Goal: Find specific page/section: Find specific page/section

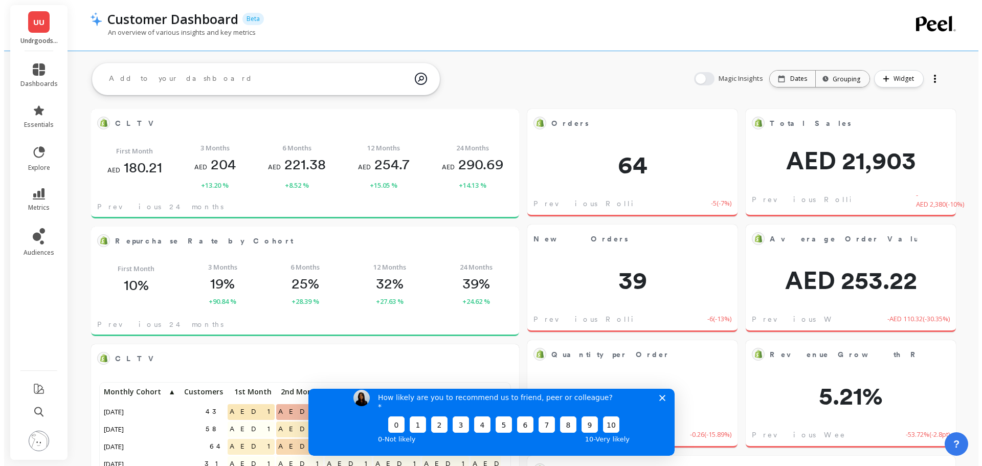
scroll to position [274, 391]
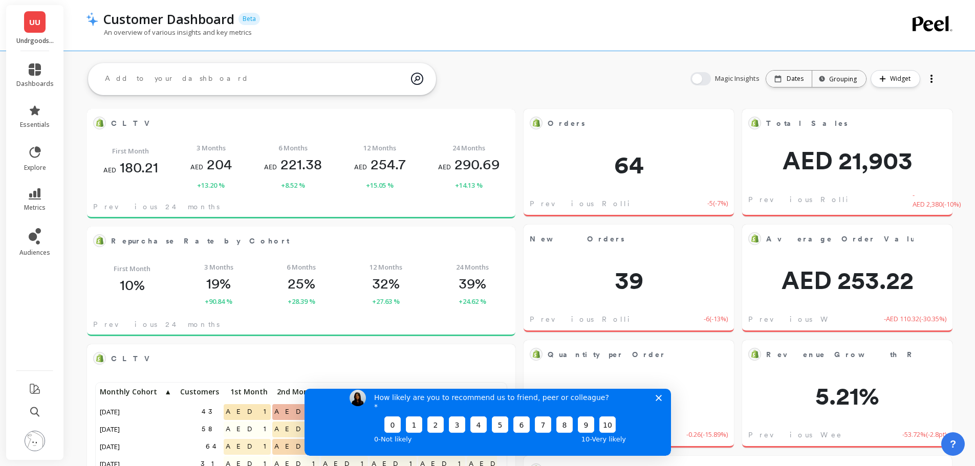
click at [656, 401] on icon "Close survey" at bounding box center [658, 398] width 6 height 6
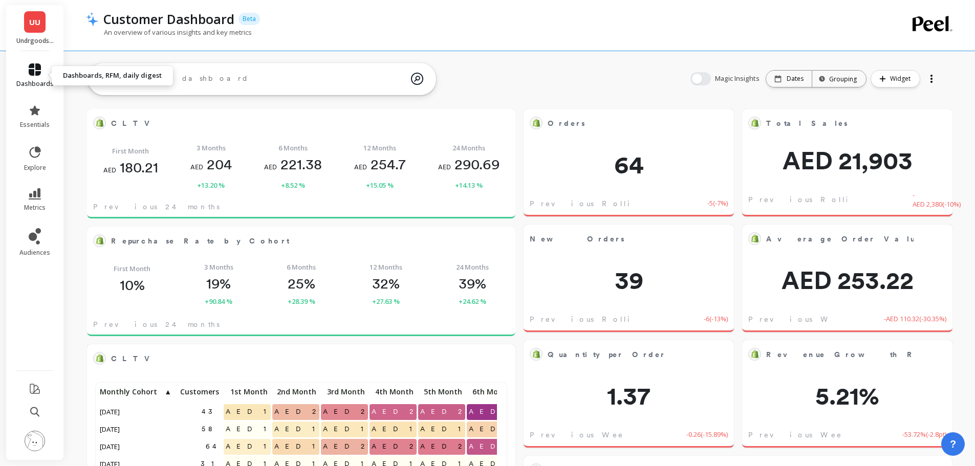
click at [27, 73] on link "dashboards" at bounding box center [34, 75] width 37 height 25
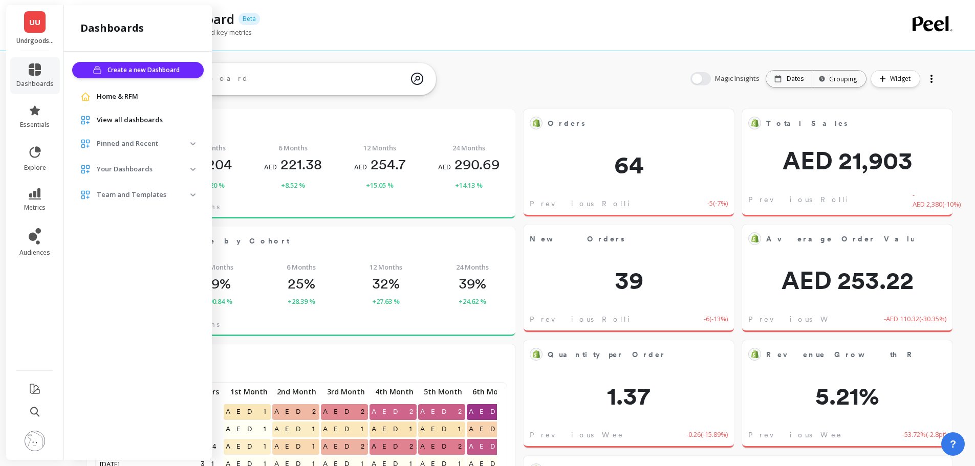
click at [148, 119] on span "View all dashboards" at bounding box center [130, 120] width 66 height 10
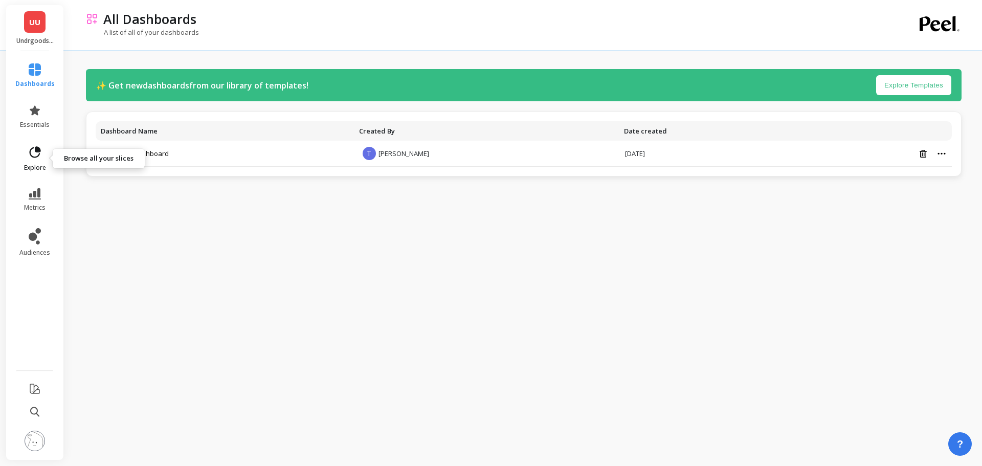
click at [33, 152] on icon at bounding box center [35, 152] width 14 height 14
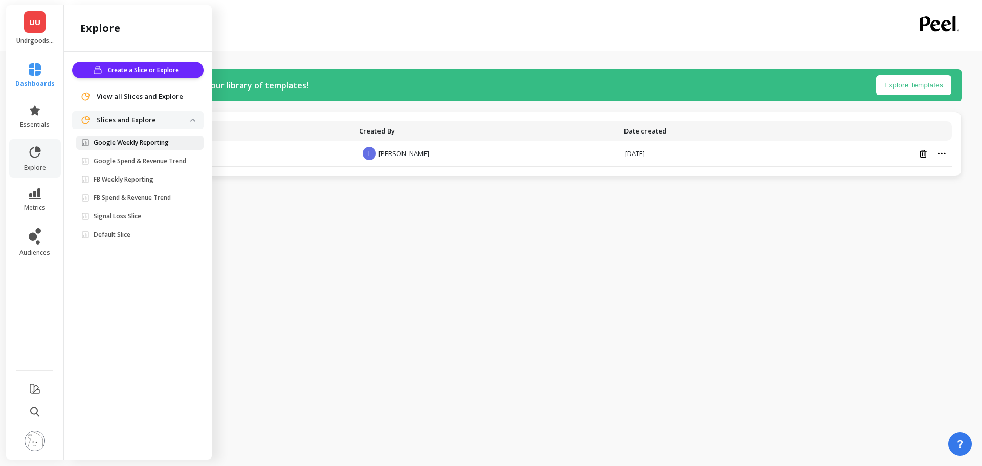
click at [116, 143] on p "Google Weekly Reporting" at bounding box center [131, 143] width 75 height 8
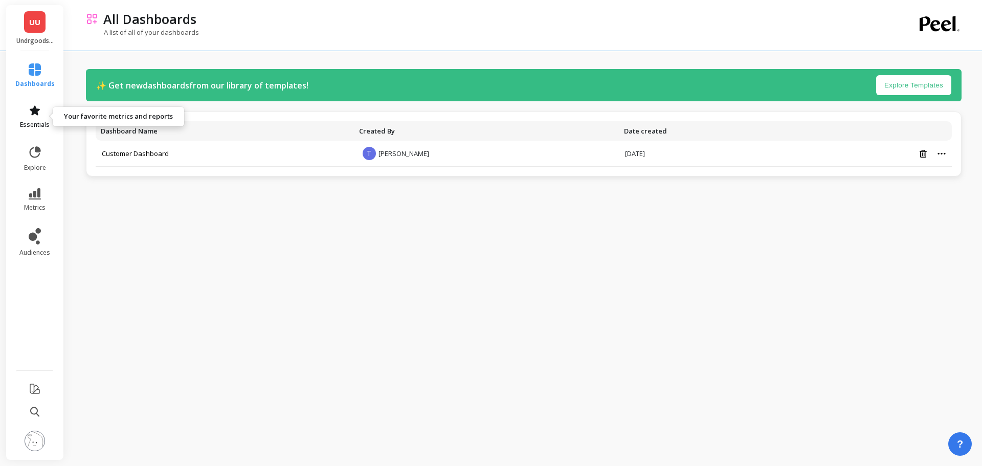
click at [36, 111] on icon at bounding box center [35, 110] width 10 height 10
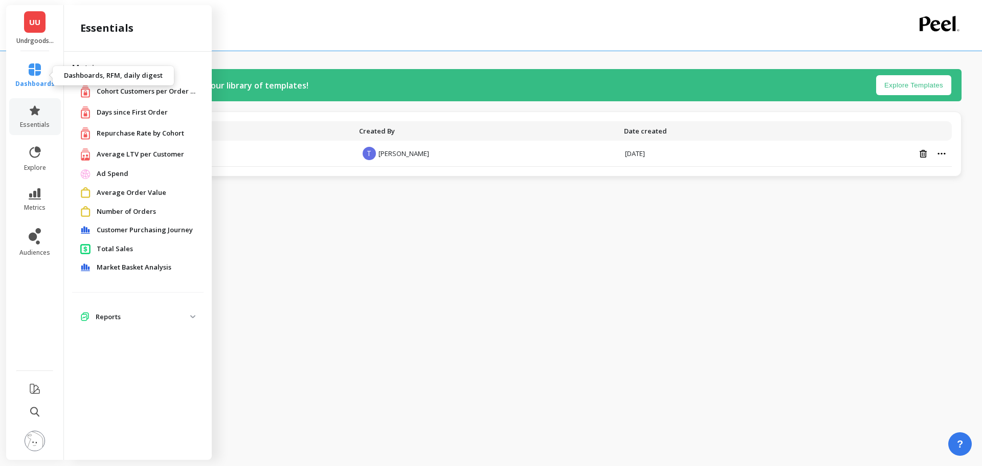
click at [23, 74] on link "dashboards" at bounding box center [34, 75] width 39 height 25
